Goal: Information Seeking & Learning: Find specific fact

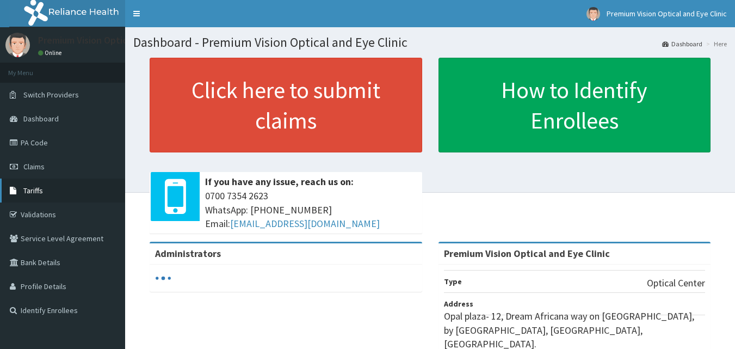
click at [41, 192] on span "Tariffs" at bounding box center [33, 191] width 20 height 10
click at [37, 187] on span "Tariffs" at bounding box center [33, 191] width 20 height 10
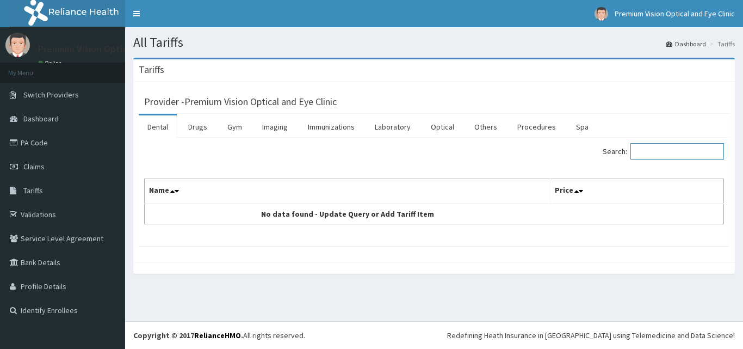
click at [657, 147] on input "Search:" at bounding box center [678, 151] width 94 height 16
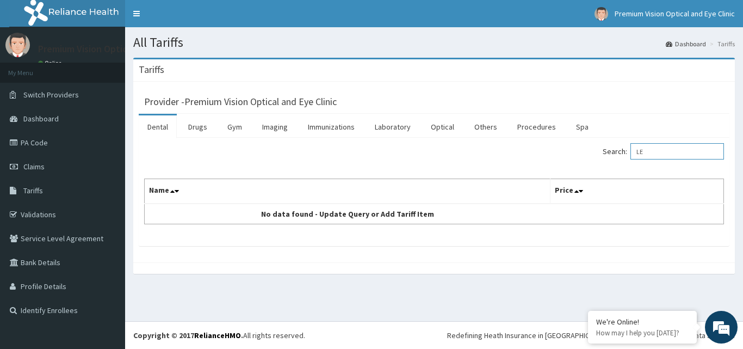
type input "L"
type input "SINGLE VI"
click at [442, 127] on link "Optical" at bounding box center [442, 126] width 41 height 23
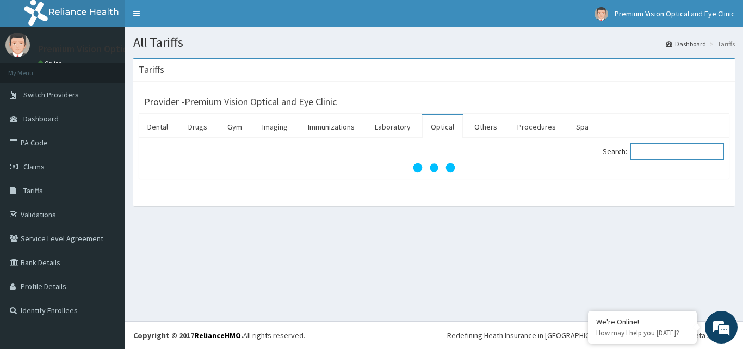
click at [654, 156] on input "Search:" at bounding box center [678, 151] width 94 height 16
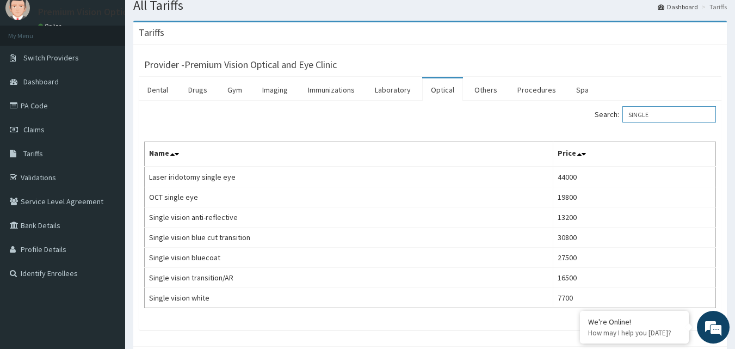
scroll to position [32, 0]
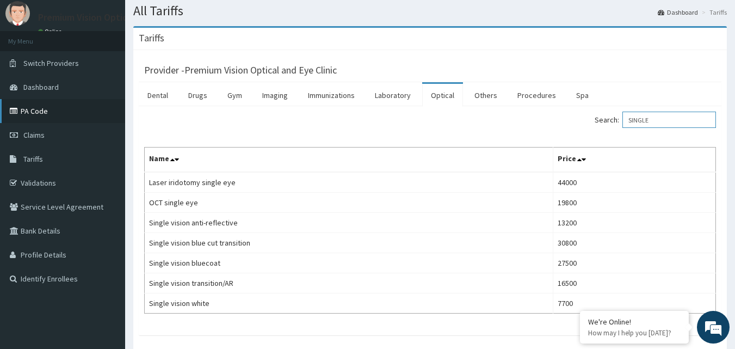
type input "SINGLE"
click at [48, 115] on link "PA Code" at bounding box center [62, 111] width 125 height 24
